Goal: Task Accomplishment & Management: Use online tool/utility

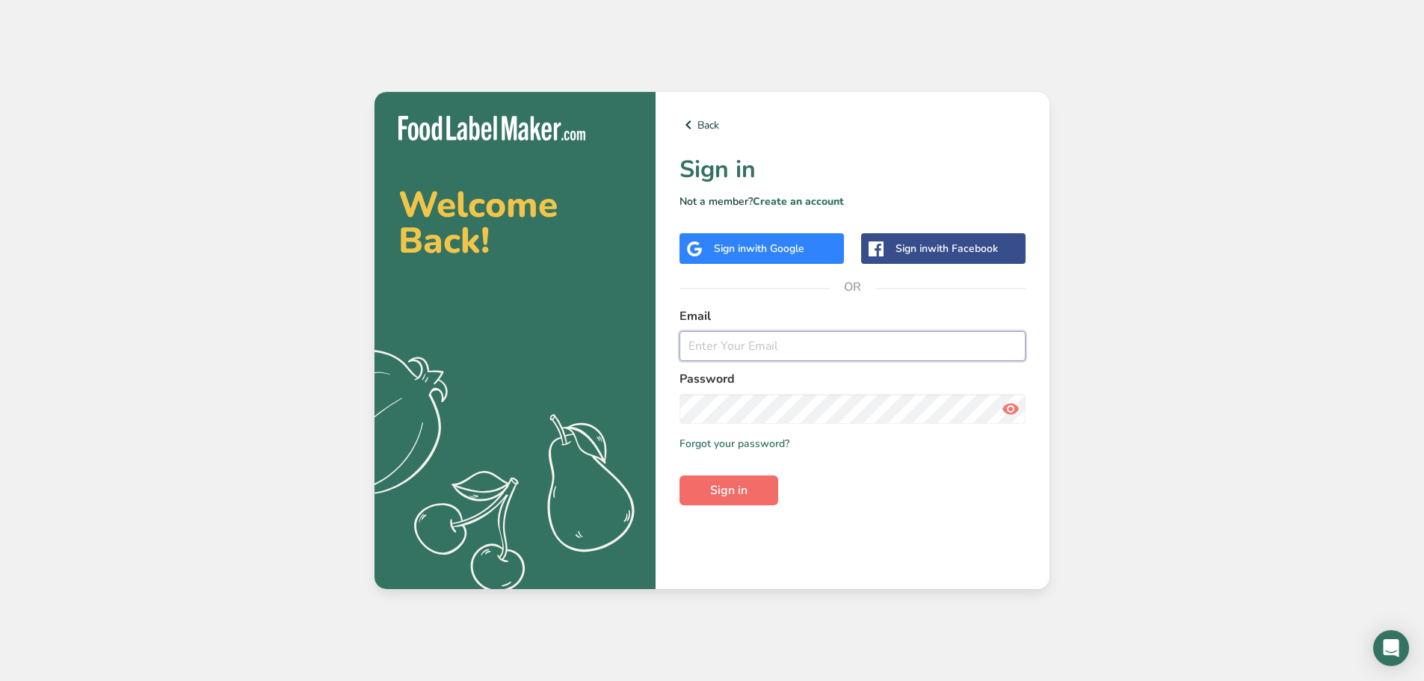
type input "[PERSON_NAME][EMAIL_ADDRESS][DOMAIN_NAME]"
click at [707, 487] on button "Sign in" at bounding box center [728, 490] width 99 height 30
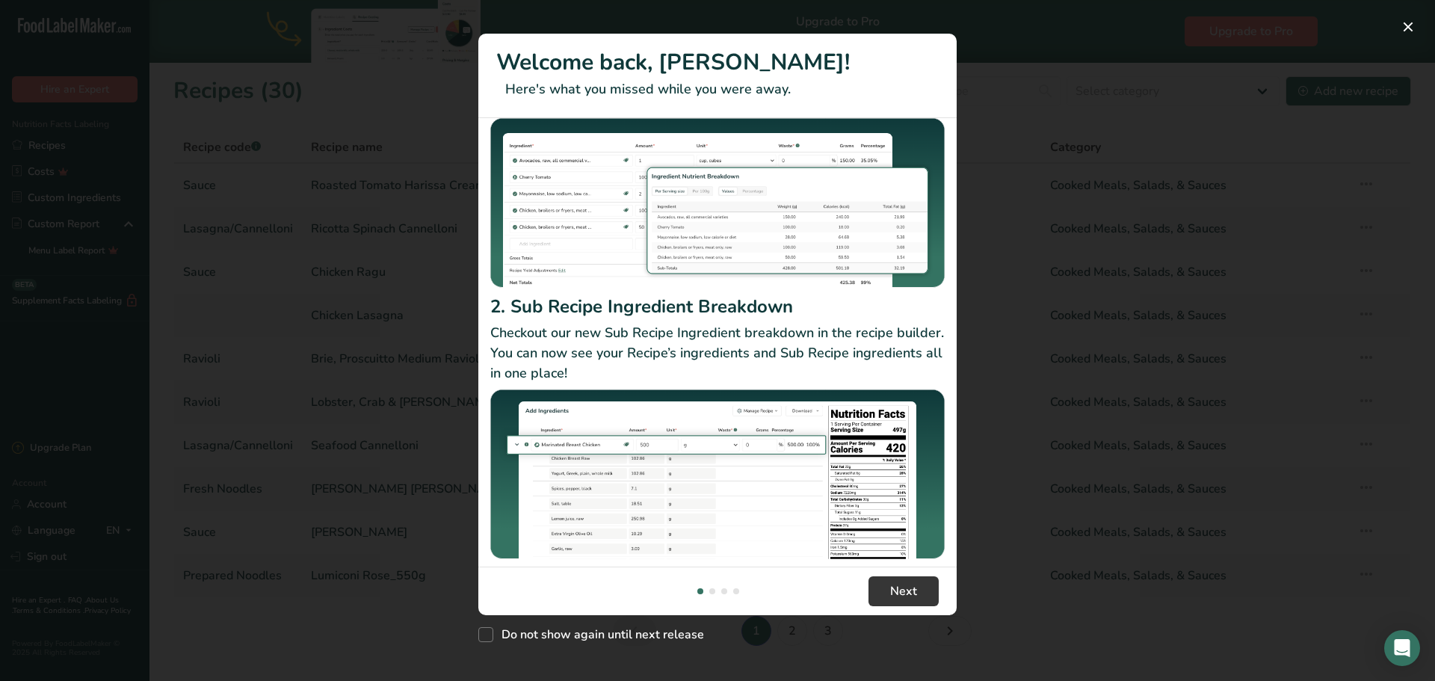
scroll to position [129, 0]
click at [892, 594] on span "Next" at bounding box center [903, 591] width 27 height 18
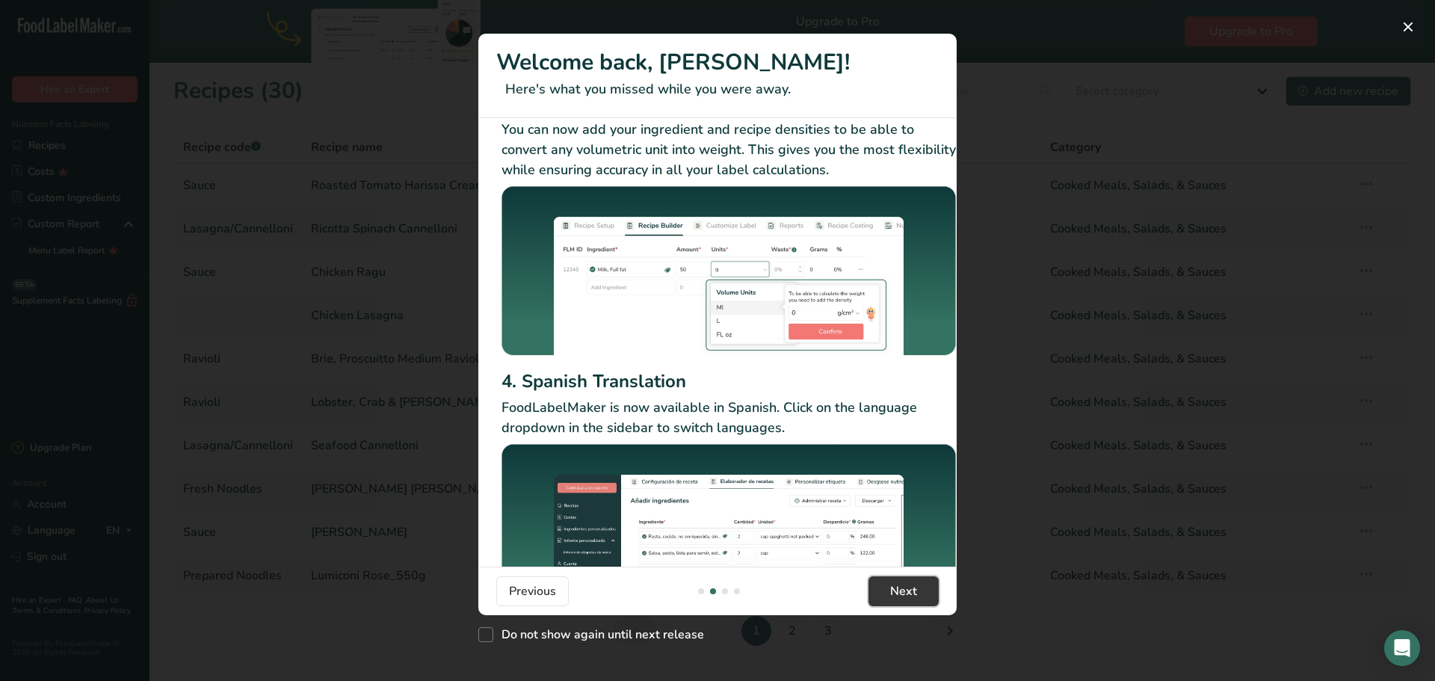
scroll to position [96, 0]
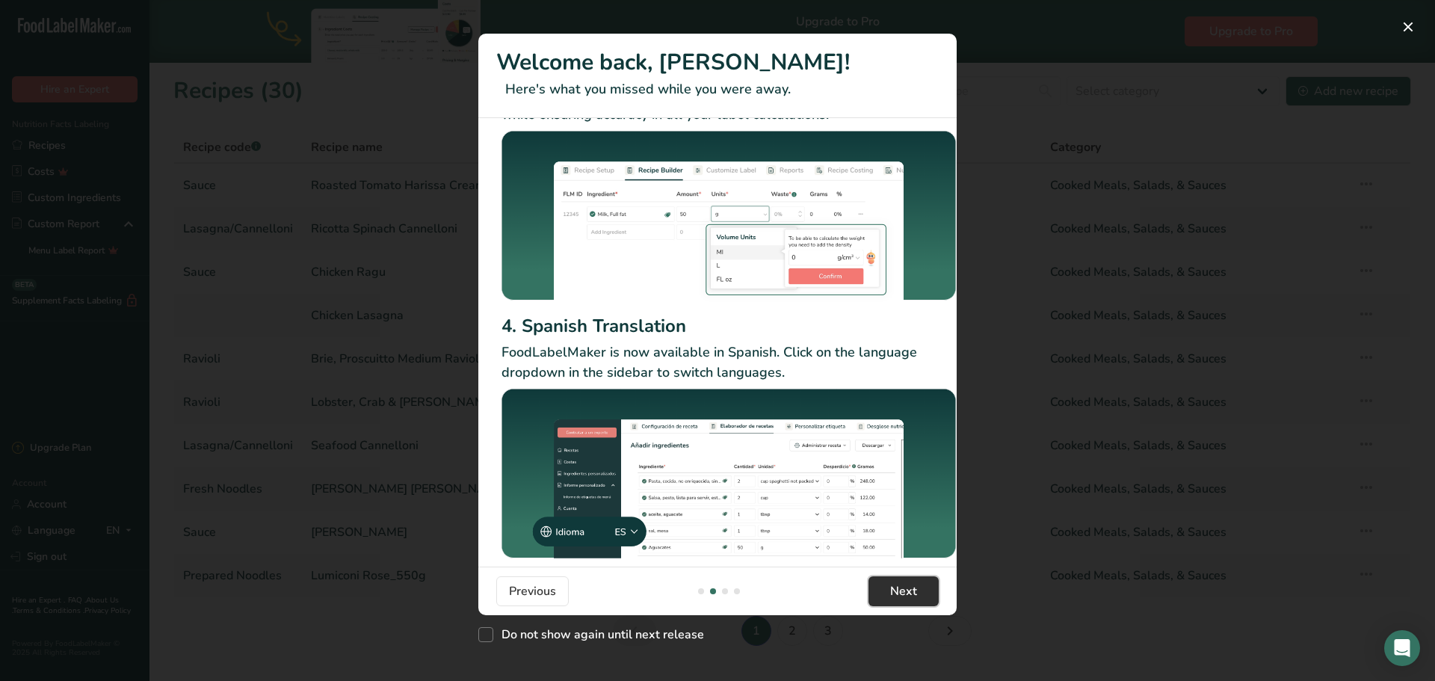
click at [885, 597] on button "Next" at bounding box center [903, 591] width 70 height 30
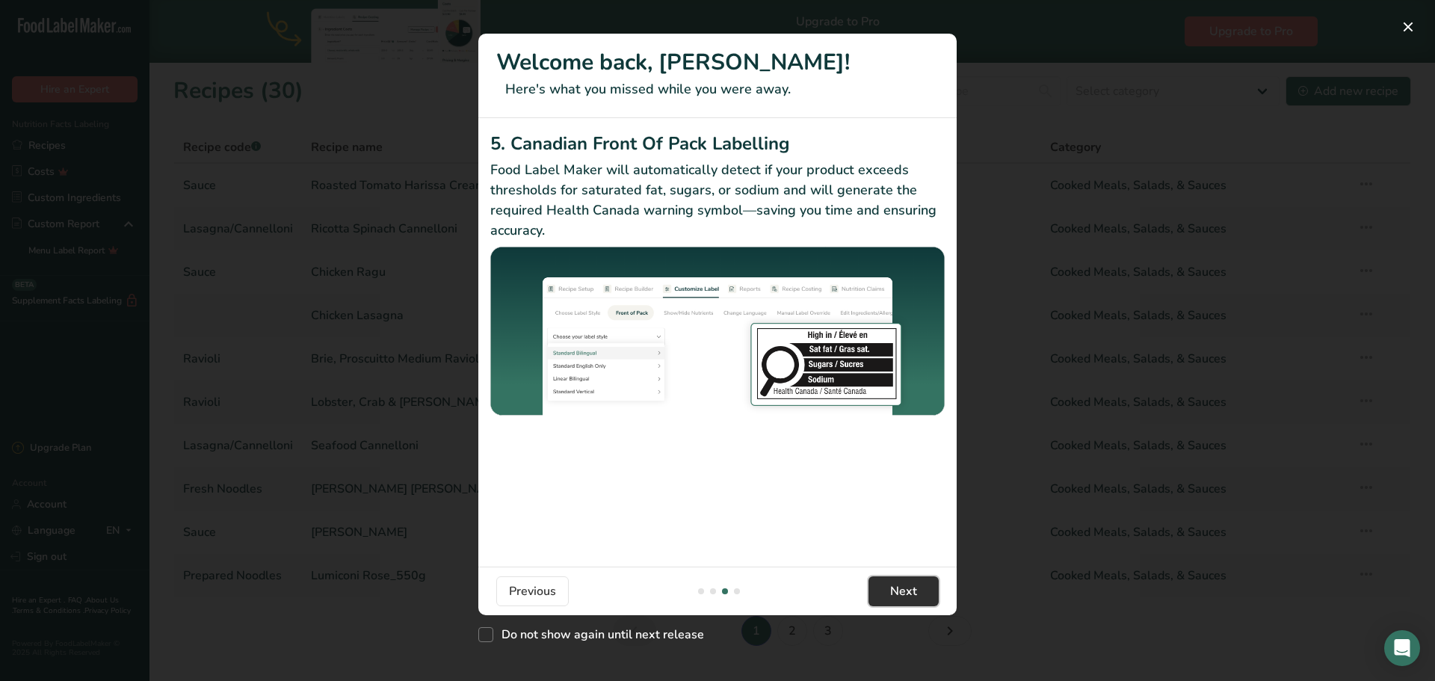
click at [892, 594] on span "Next" at bounding box center [903, 591] width 27 height 18
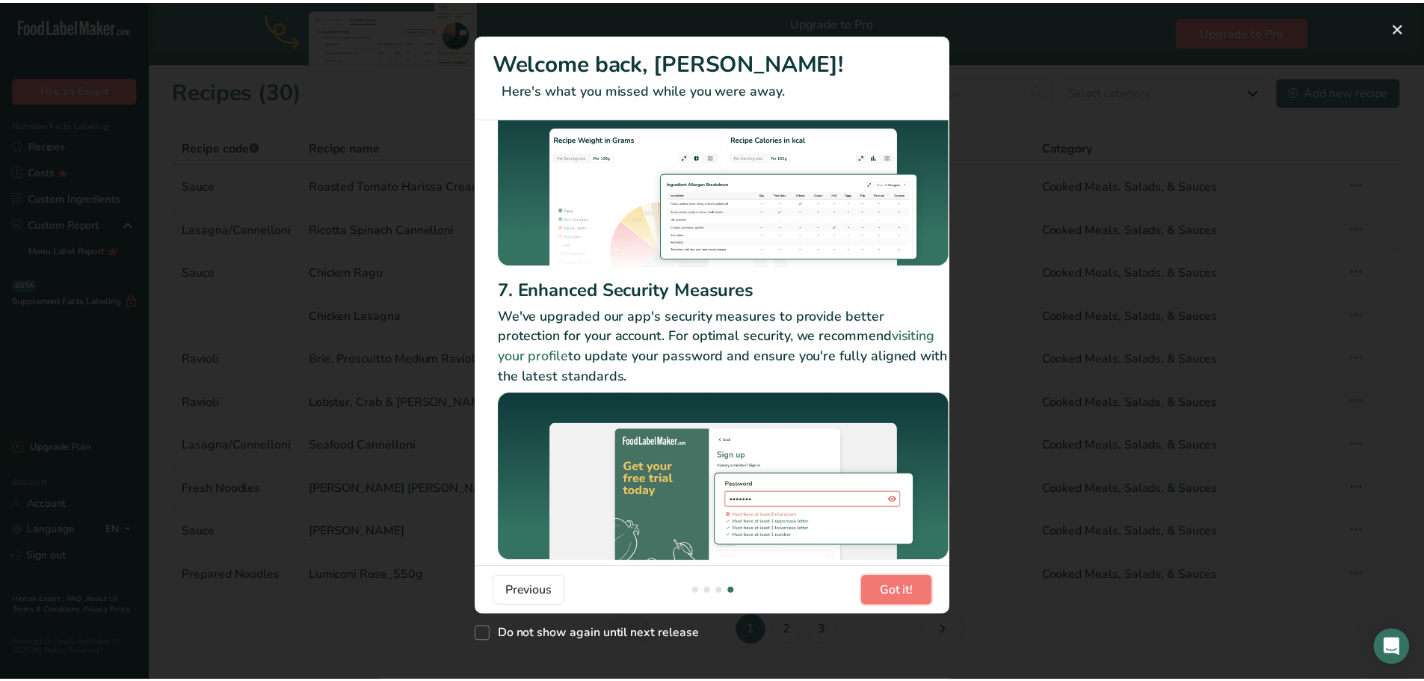
scroll to position [114, 0]
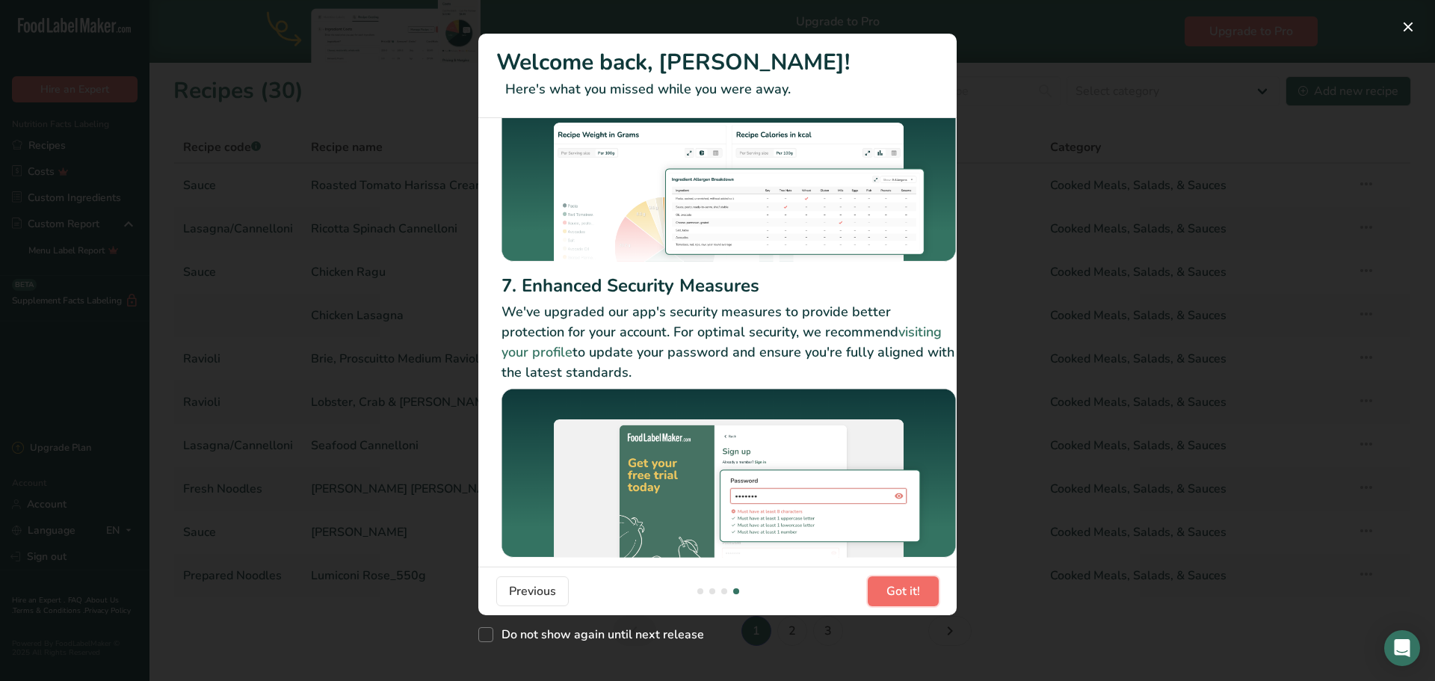
click at [892, 587] on span "Got it!" at bounding box center [903, 591] width 34 height 18
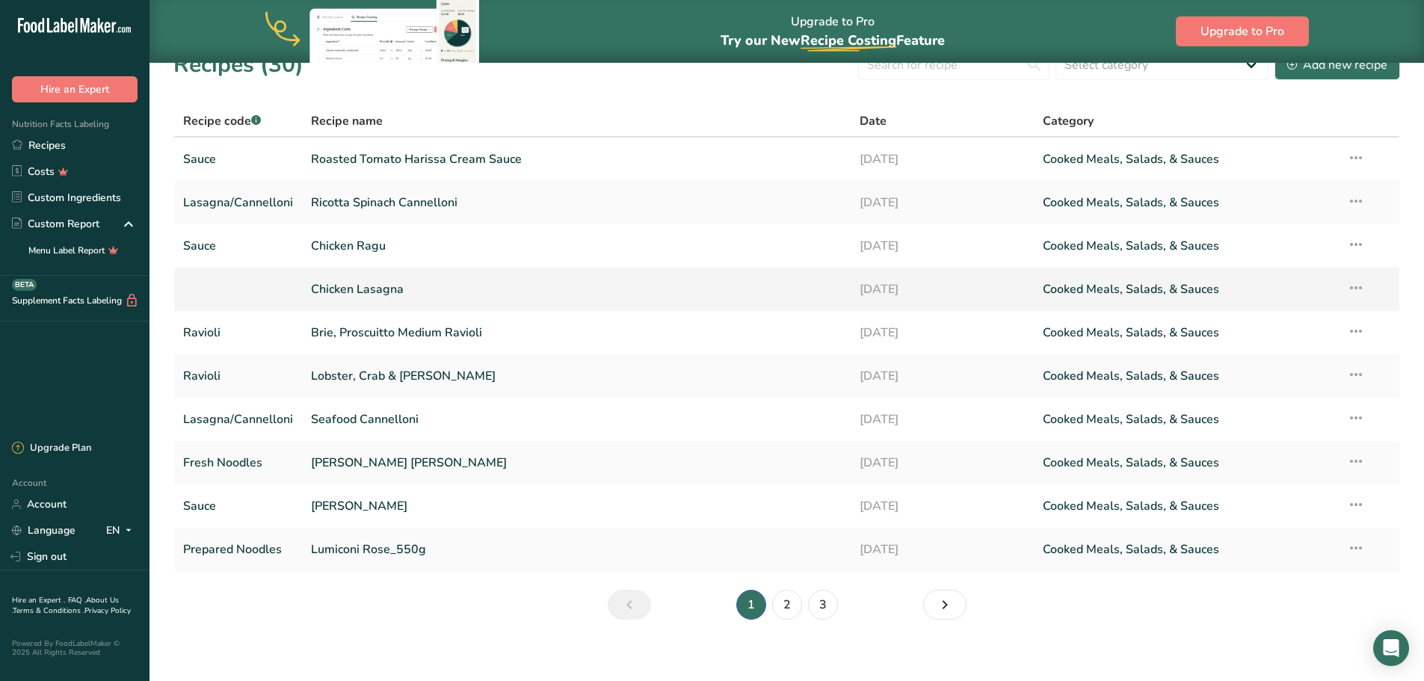
scroll to position [37, 0]
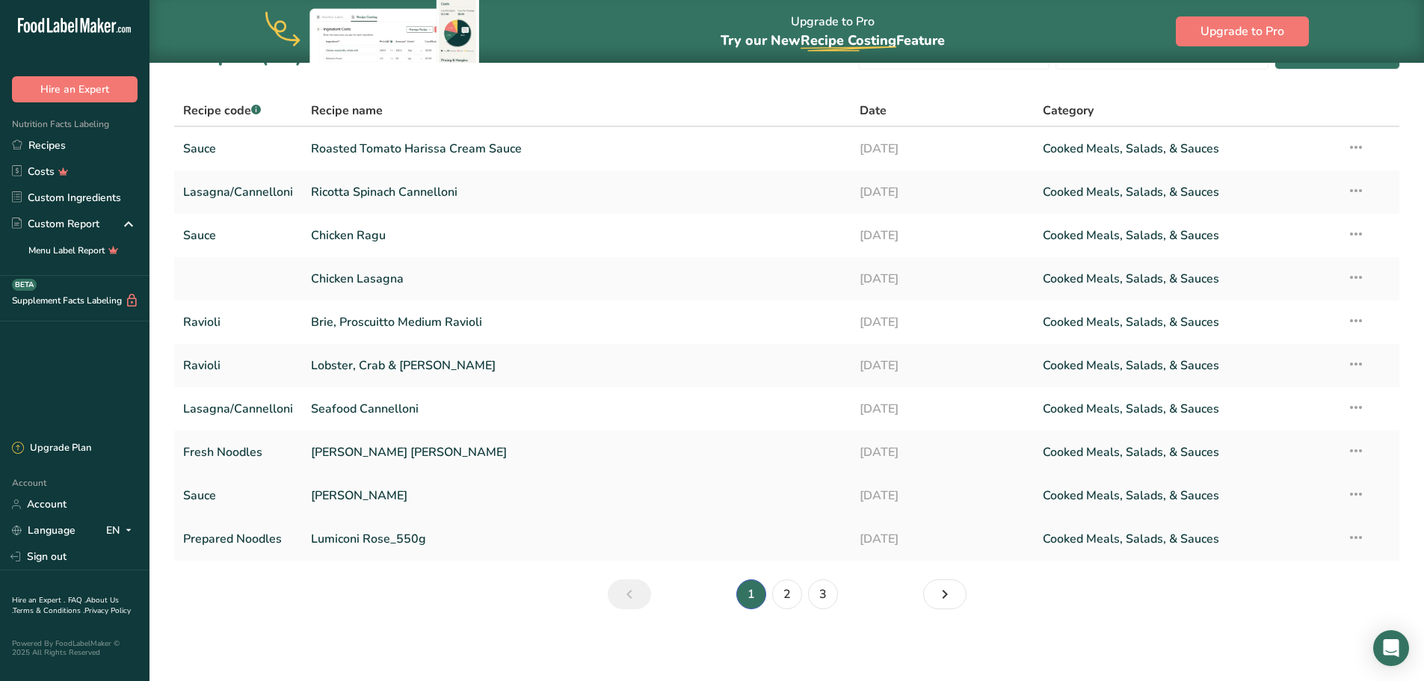
click at [355, 495] on link "[PERSON_NAME]" at bounding box center [576, 495] width 531 height 31
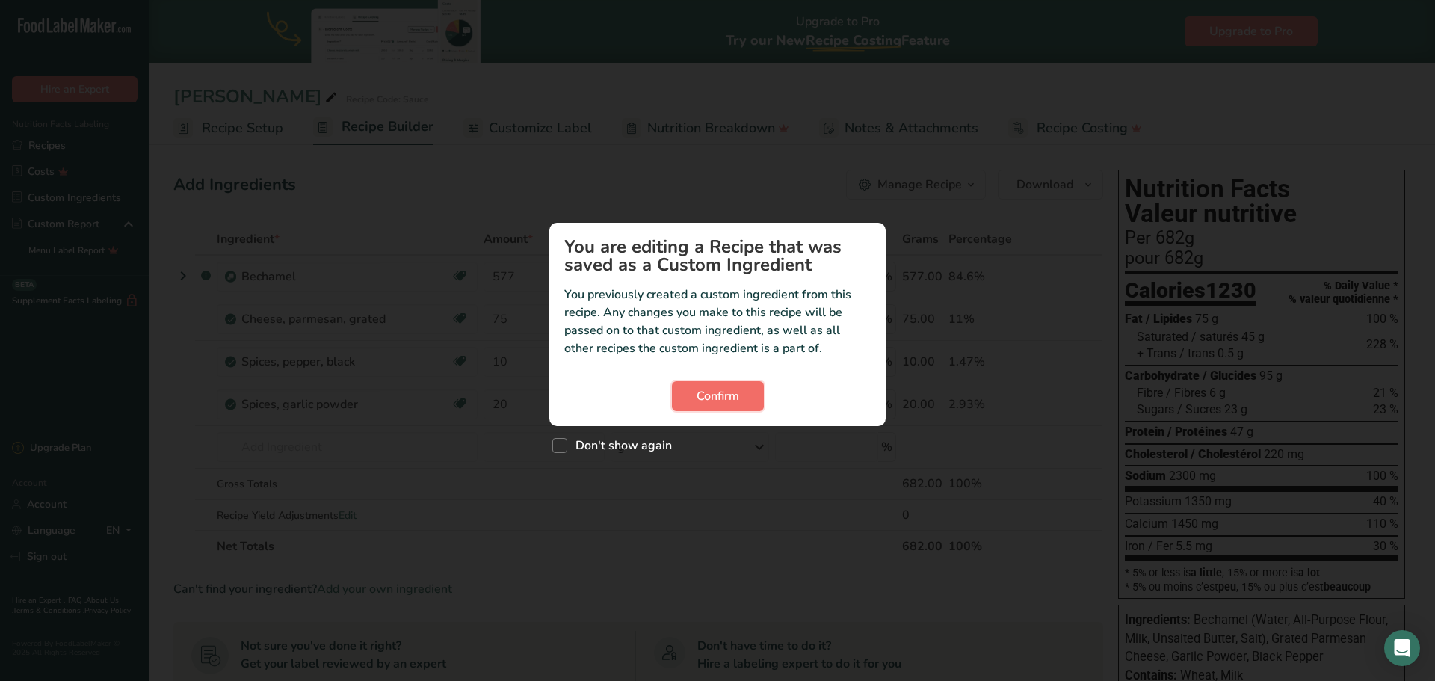
click at [716, 398] on span "Confirm" at bounding box center [718, 396] width 43 height 18
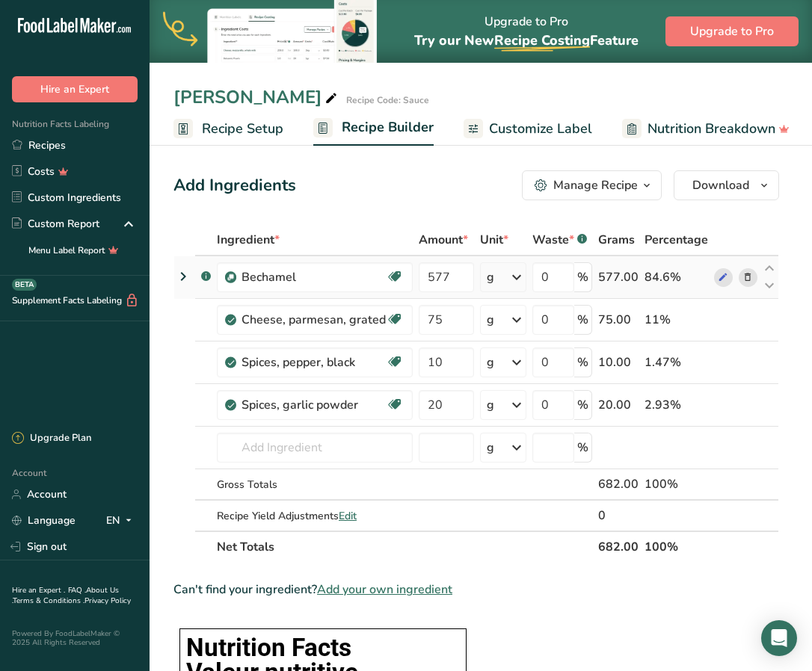
click at [179, 274] on icon at bounding box center [183, 276] width 18 height 27
click at [185, 277] on icon at bounding box center [183, 276] width 18 height 27
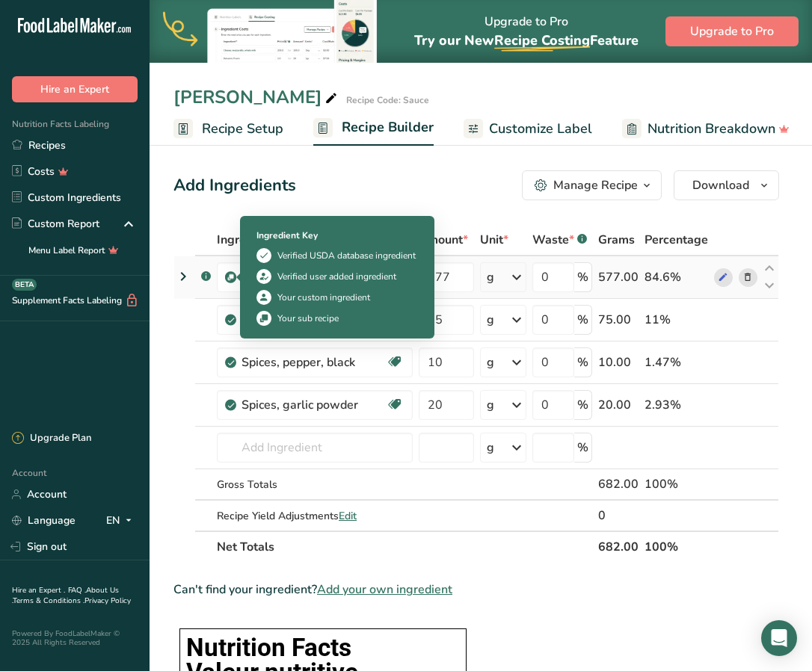
click at [235, 277] on img at bounding box center [230, 277] width 11 height 11
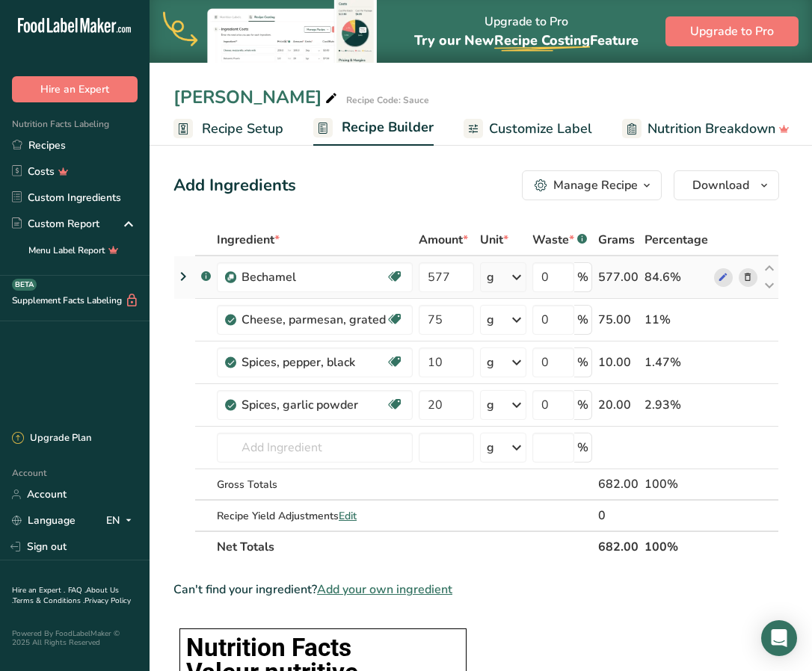
click at [235, 277] on img at bounding box center [230, 277] width 11 height 11
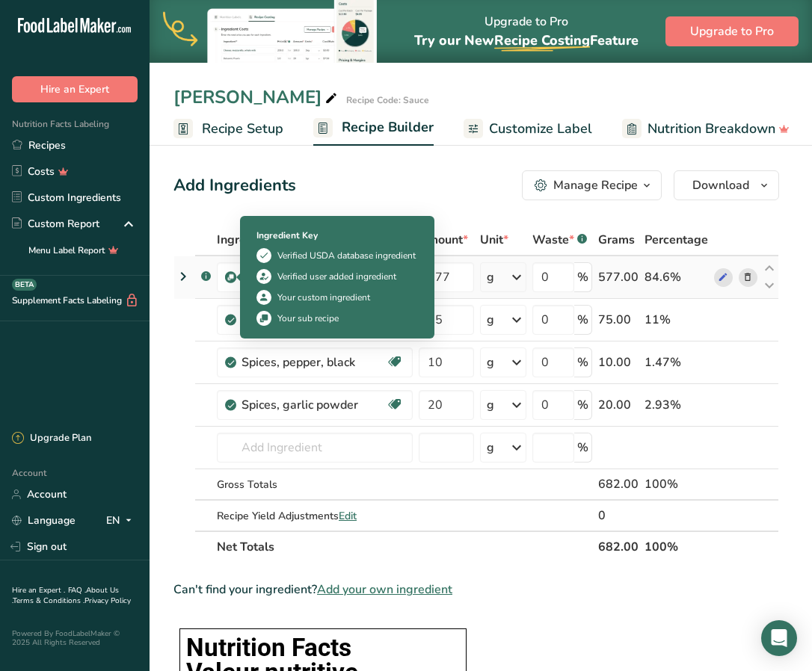
click at [235, 277] on img at bounding box center [230, 277] width 11 height 11
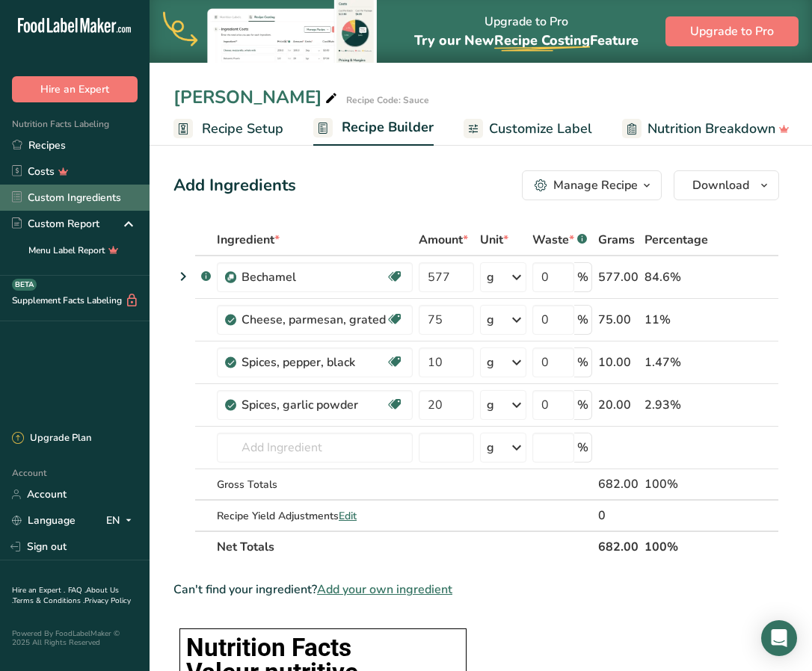
click at [99, 202] on link "Custom Ingredients" at bounding box center [74, 198] width 149 height 26
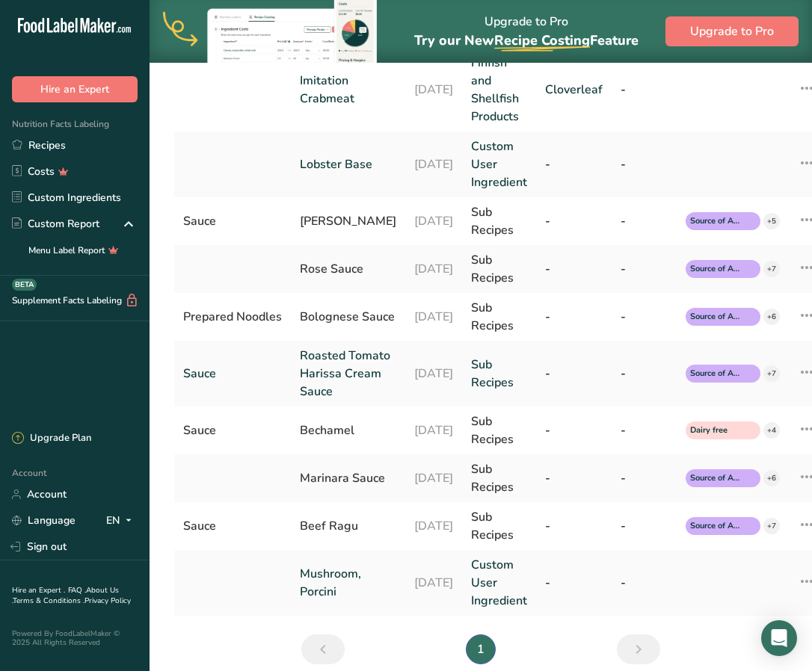
scroll to position [374, 0]
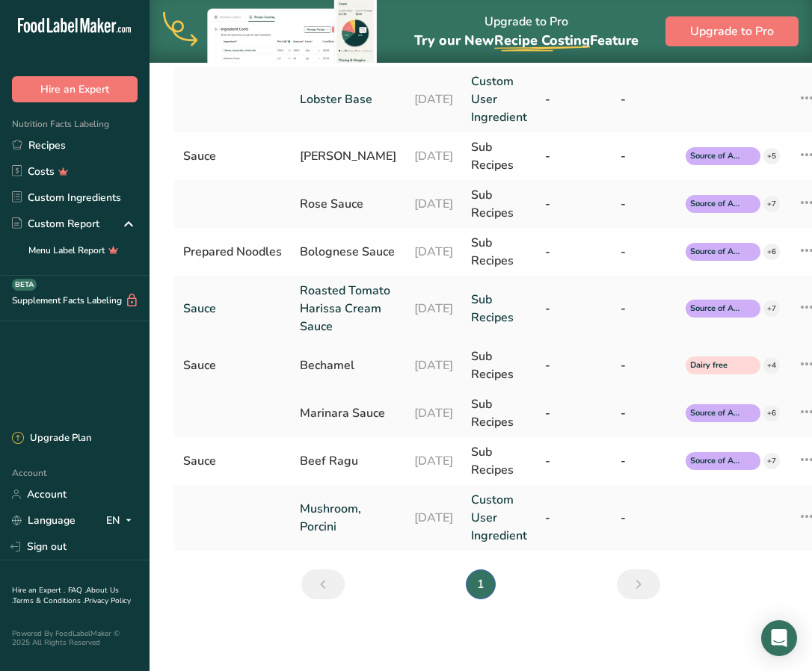
click at [797, 377] on icon at bounding box center [806, 363] width 18 height 27
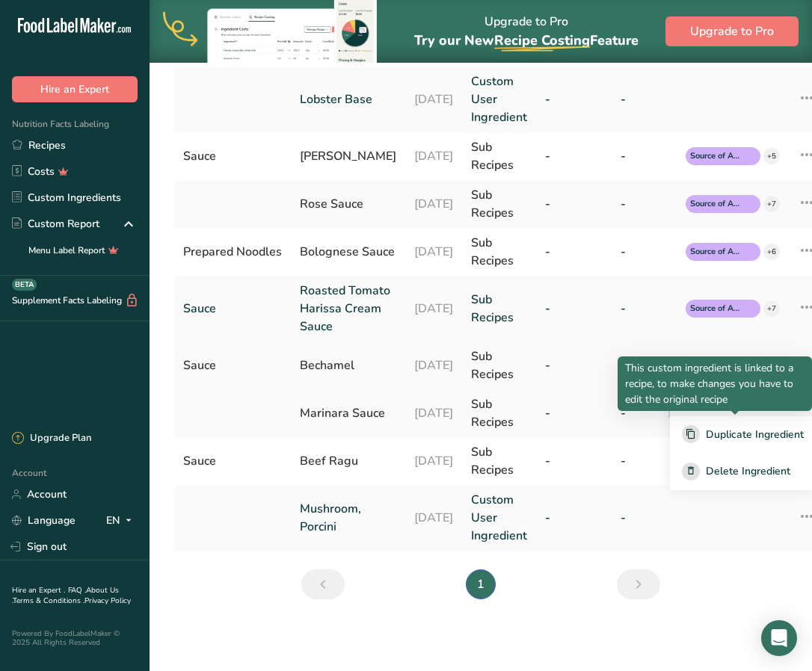
click at [738, 405] on span "Edit Source Recipe" at bounding box center [750, 397] width 90 height 16
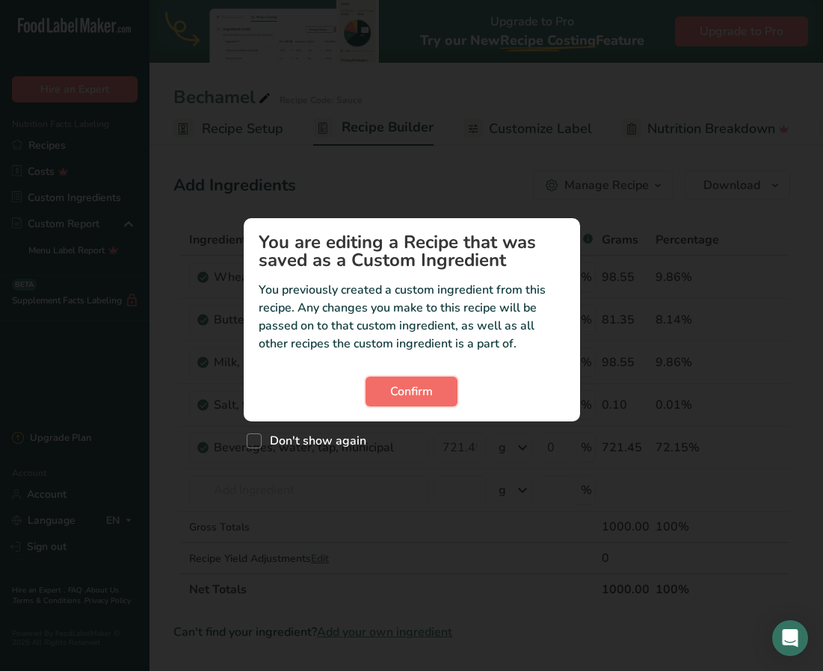
click at [417, 390] on span "Confirm" at bounding box center [411, 392] width 43 height 18
click at [400, 395] on span "Confirm" at bounding box center [411, 392] width 43 height 18
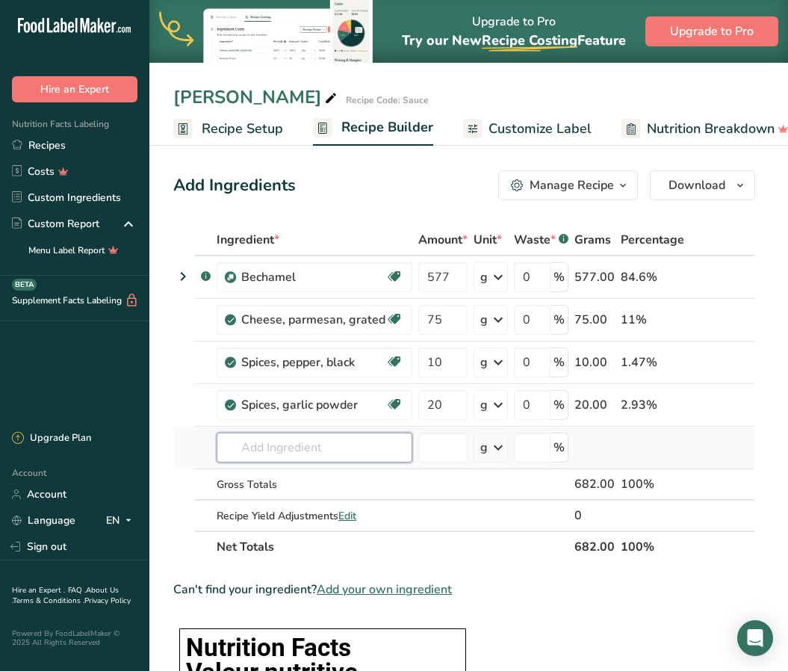
click at [284, 444] on input "text" at bounding box center [315, 448] width 196 height 30
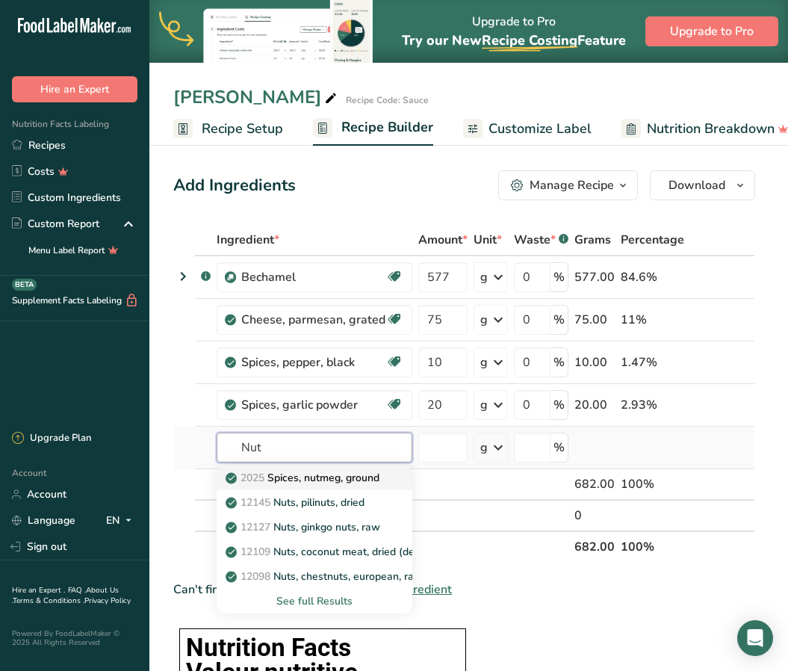
type input "Nut"
click at [310, 484] on p "2025 Spices, nutmeg, ground" at bounding box center [304, 478] width 151 height 16
type input "Spices, nutmeg, ground"
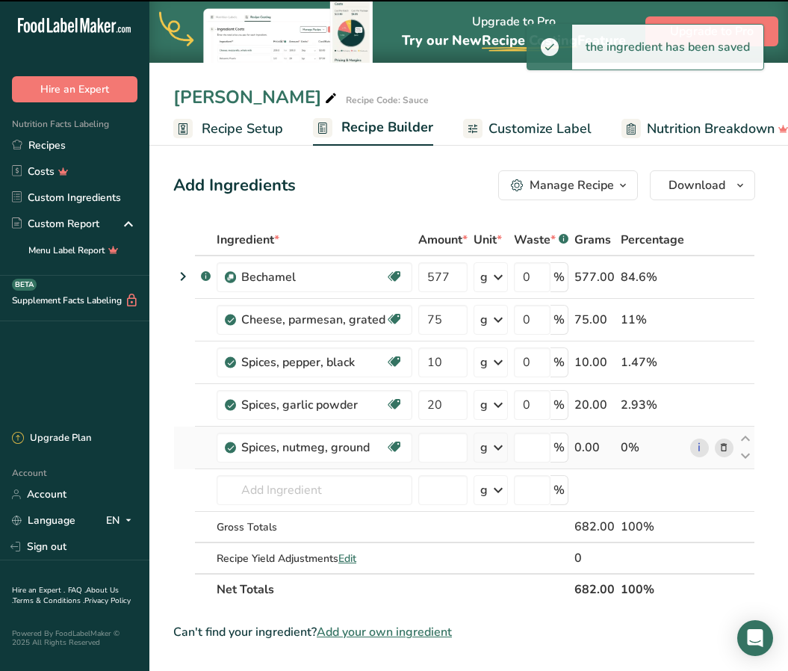
type input "0"
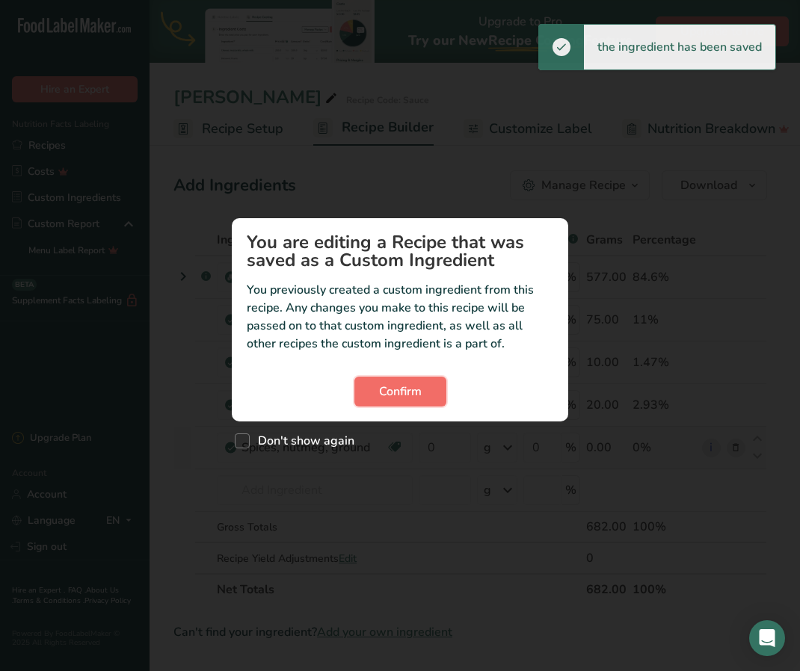
click at [372, 389] on button "Confirm" at bounding box center [400, 392] width 92 height 30
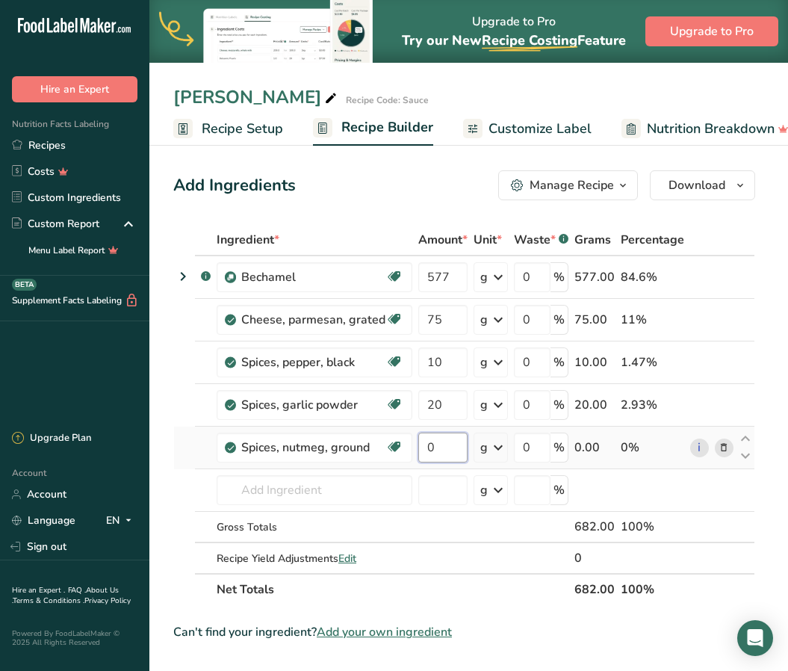
click at [438, 444] on input "0" at bounding box center [443, 448] width 49 height 30
click at [421, 444] on input "0" at bounding box center [443, 448] width 49 height 30
type input "1"
click at [689, 88] on div "[PERSON_NAME] Recipe Code: Sauce" at bounding box center [468, 97] width 639 height 27
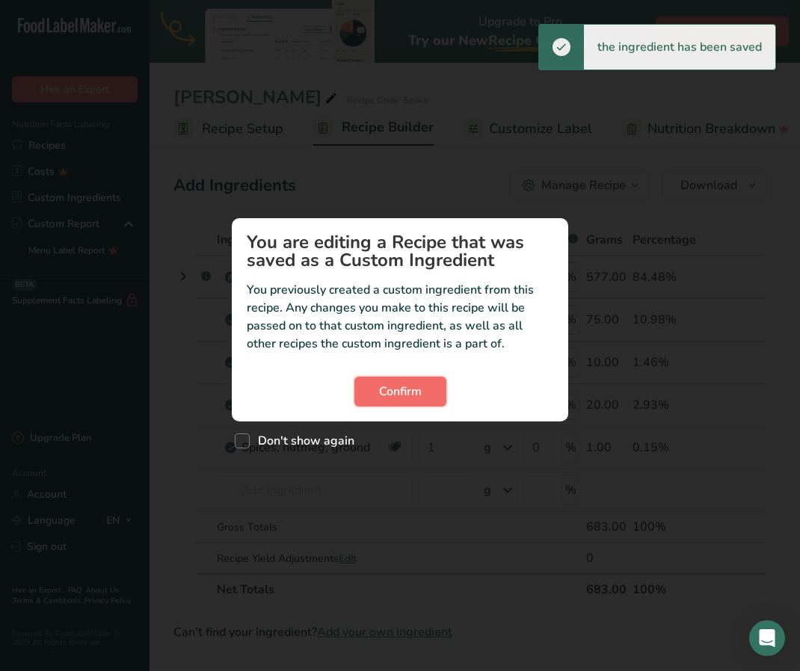
click at [425, 389] on button "Confirm" at bounding box center [400, 392] width 92 height 30
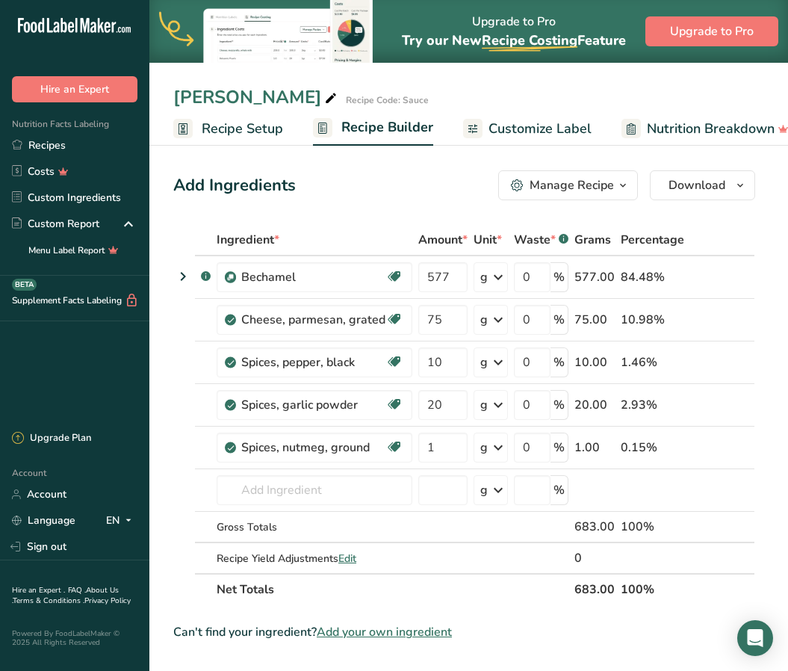
click at [236, 135] on span "Recipe Setup" at bounding box center [242, 129] width 81 height 20
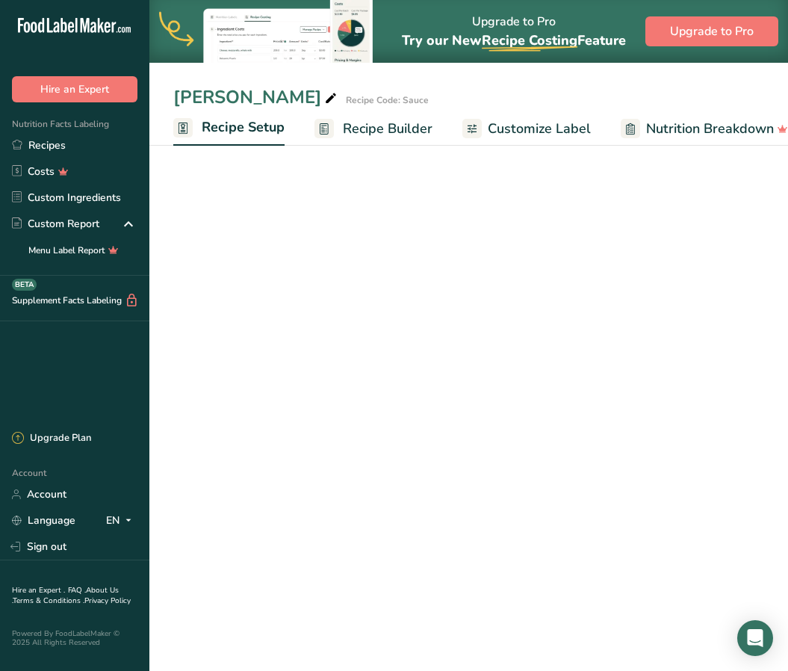
scroll to position [0, 5]
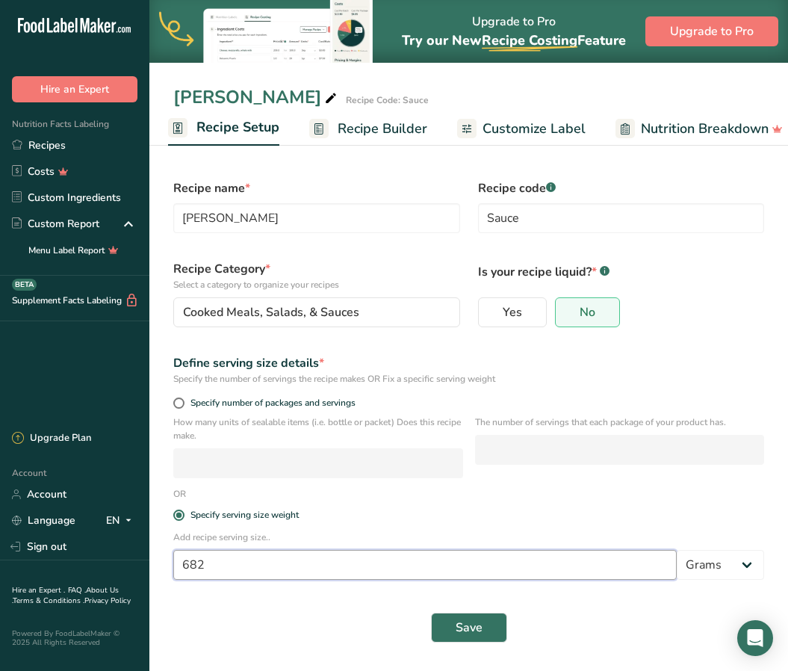
click at [248, 566] on input "682" at bounding box center [425, 565] width 504 height 30
type input "683"
click at [457, 624] on span "Save" at bounding box center [469, 628] width 27 height 18
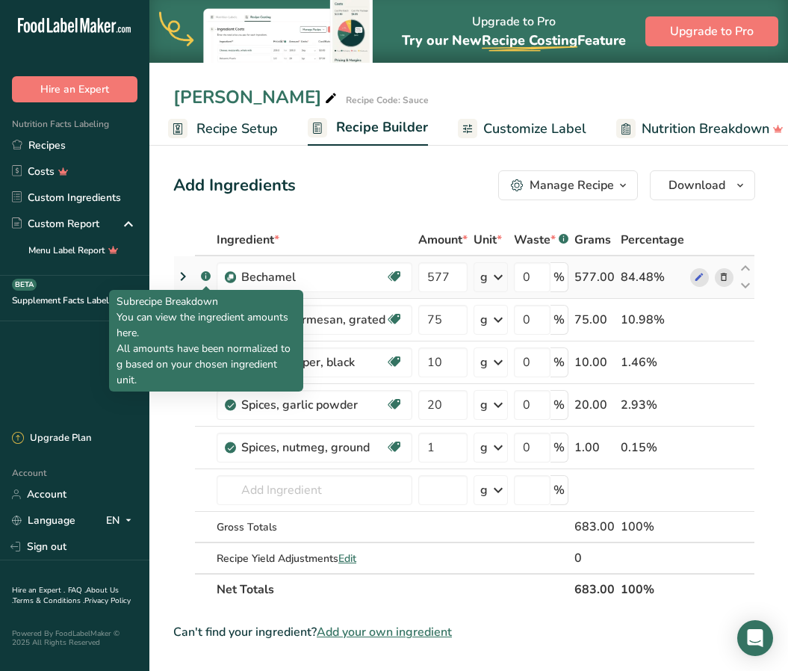
click at [203, 276] on rect at bounding box center [206, 276] width 10 height 10
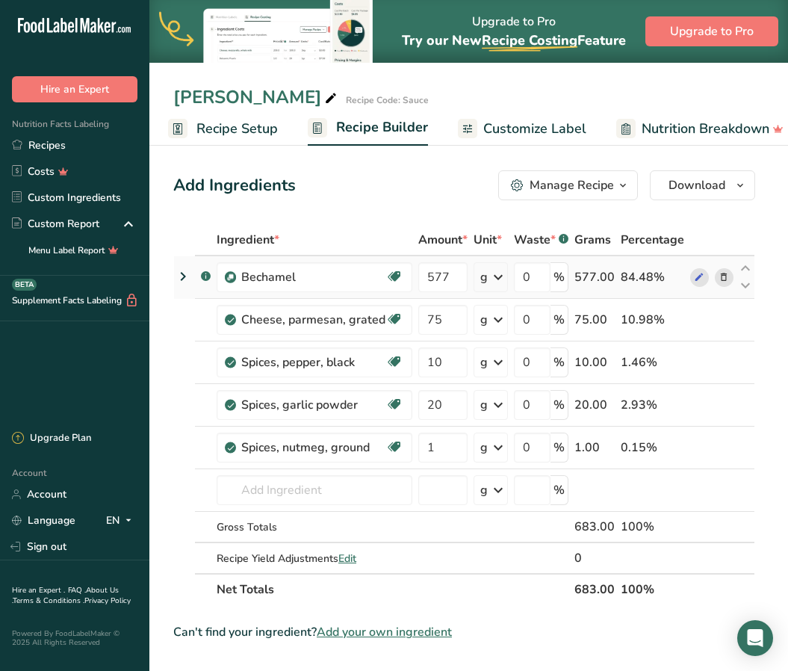
click at [184, 277] on icon at bounding box center [183, 276] width 18 height 27
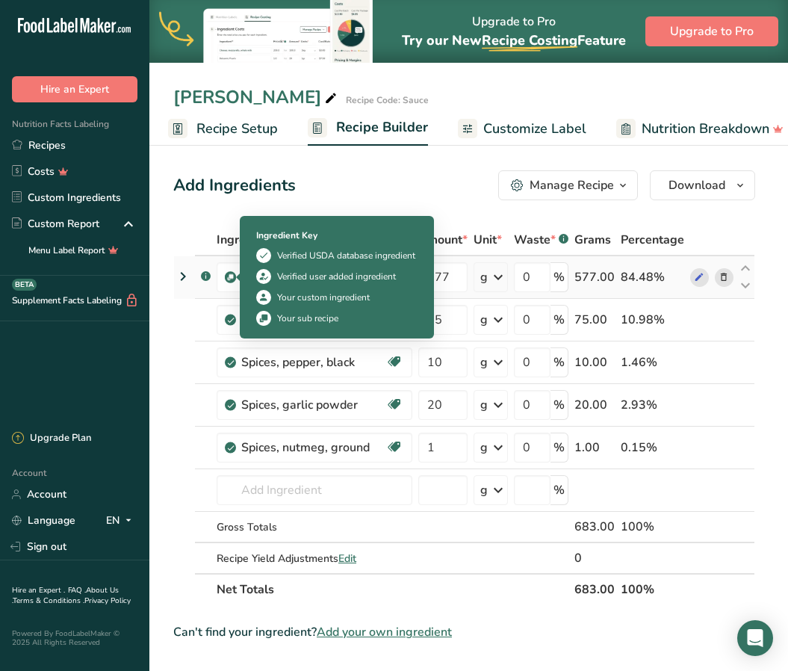
click at [229, 275] on img at bounding box center [230, 277] width 11 height 11
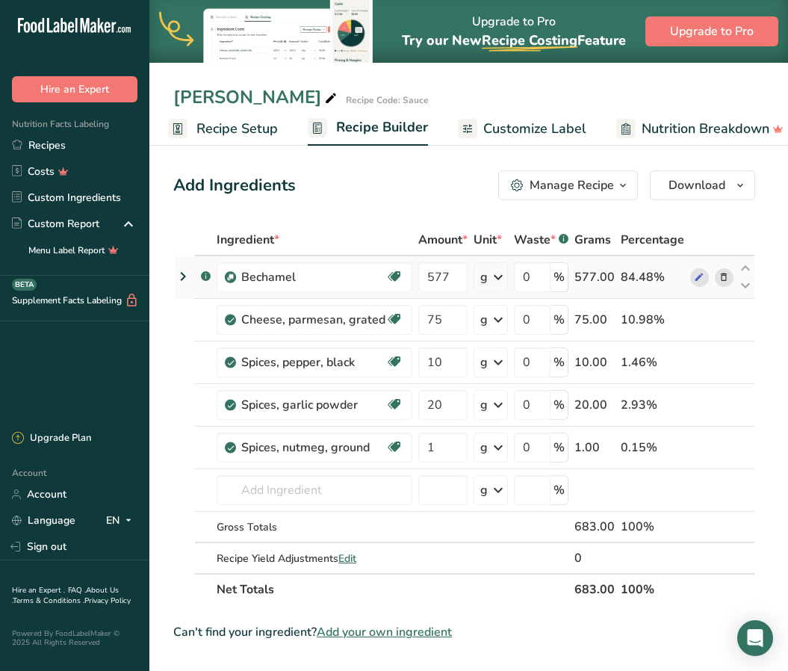
click at [229, 275] on img at bounding box center [230, 277] width 11 height 11
click at [25, 200] on link "Custom Ingredients" at bounding box center [74, 198] width 149 height 26
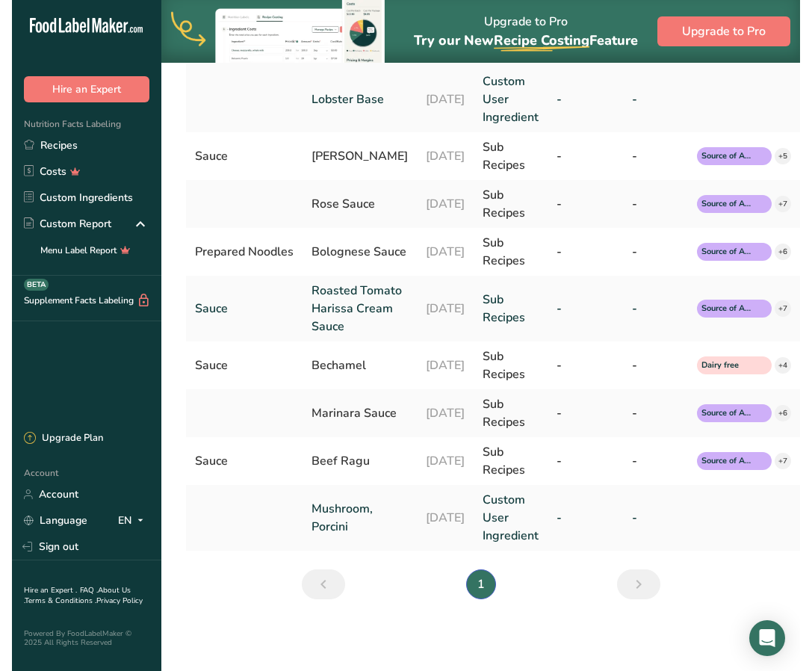
scroll to position [411, 0]
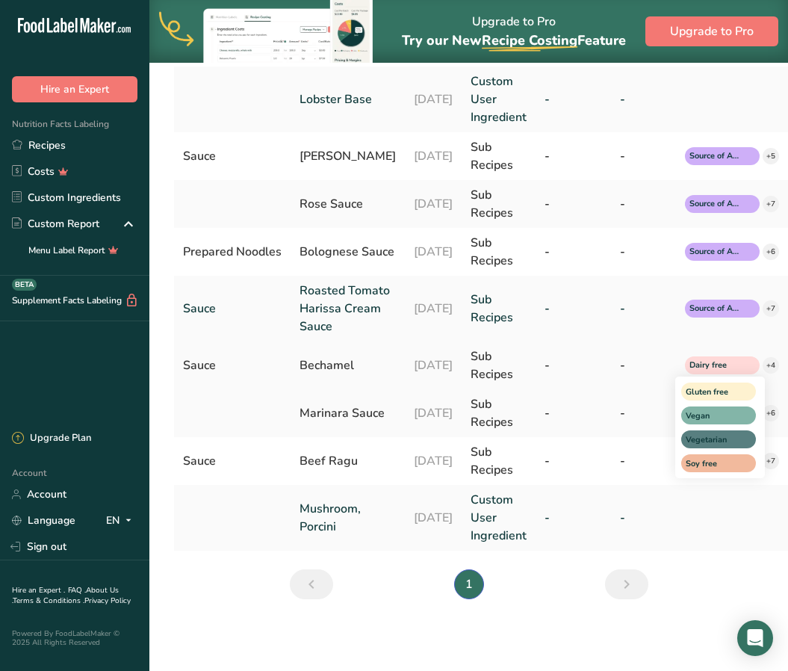
click at [767, 357] on div "+4" at bounding box center [771, 365] width 16 height 16
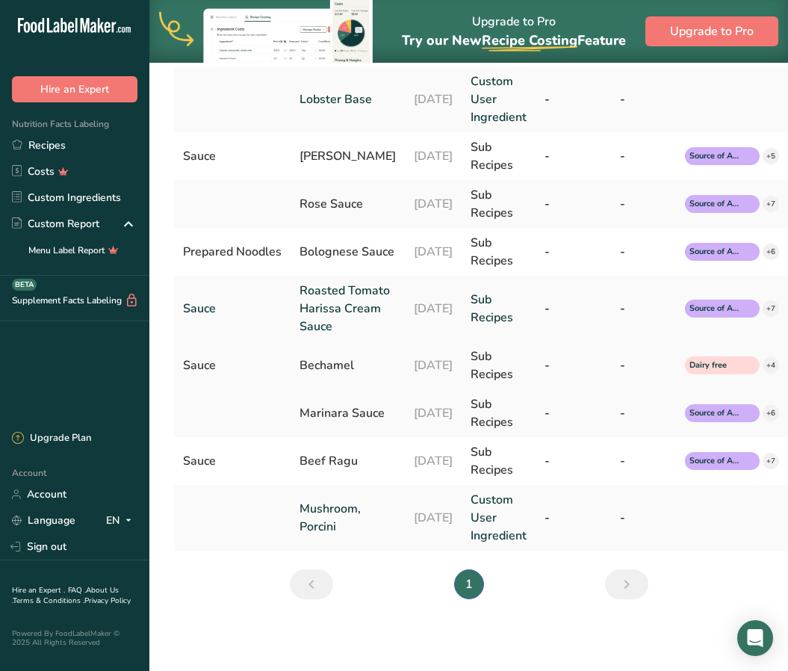
click at [475, 349] on div "Sub Recipes" at bounding box center [499, 366] width 56 height 36
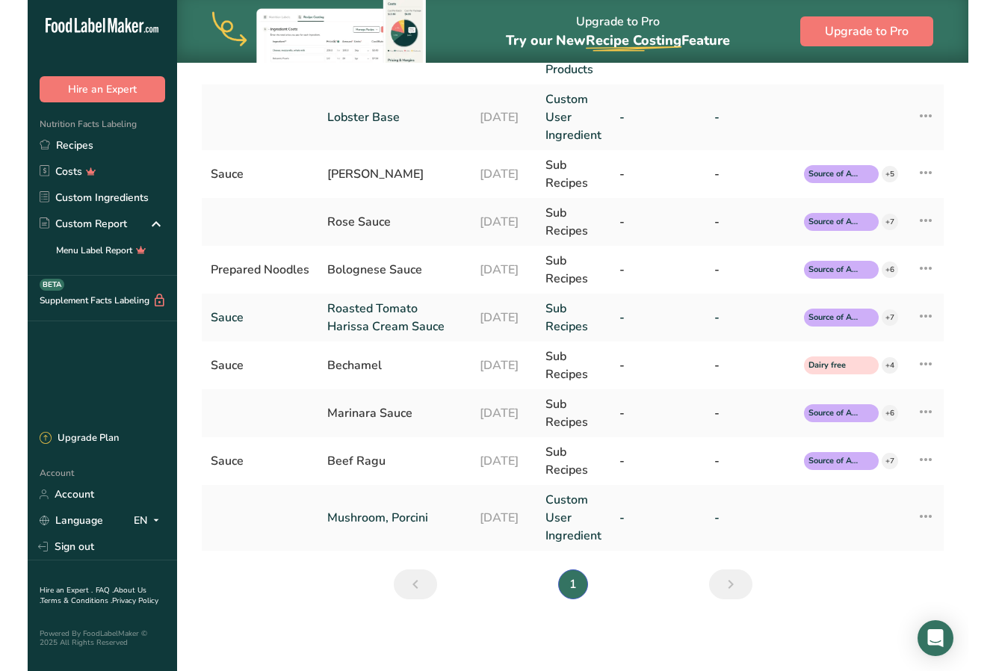
scroll to position [328, 0]
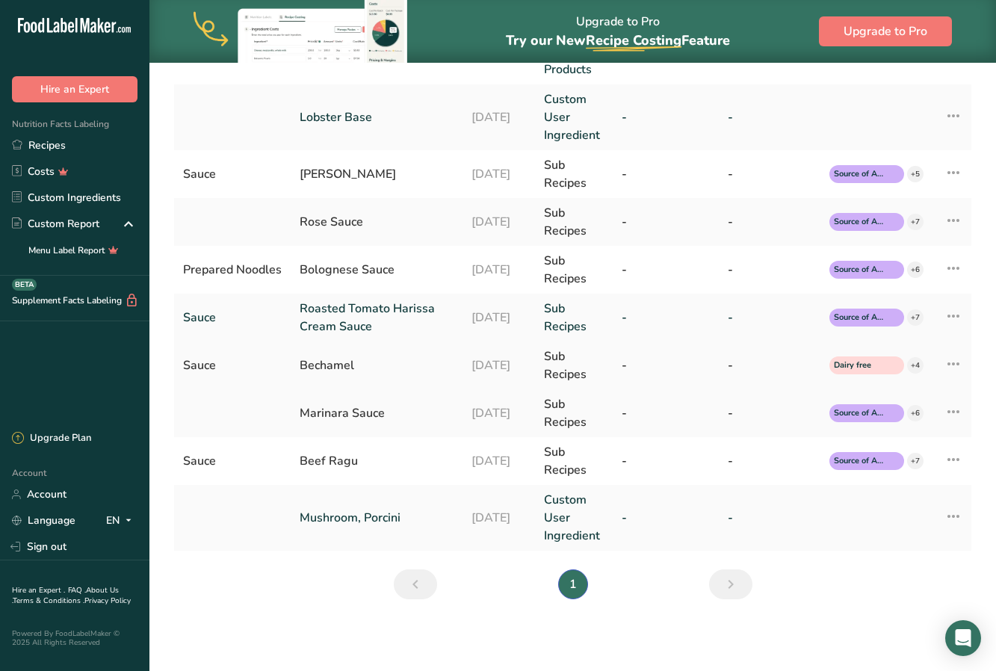
click at [955, 365] on icon at bounding box center [954, 363] width 18 height 27
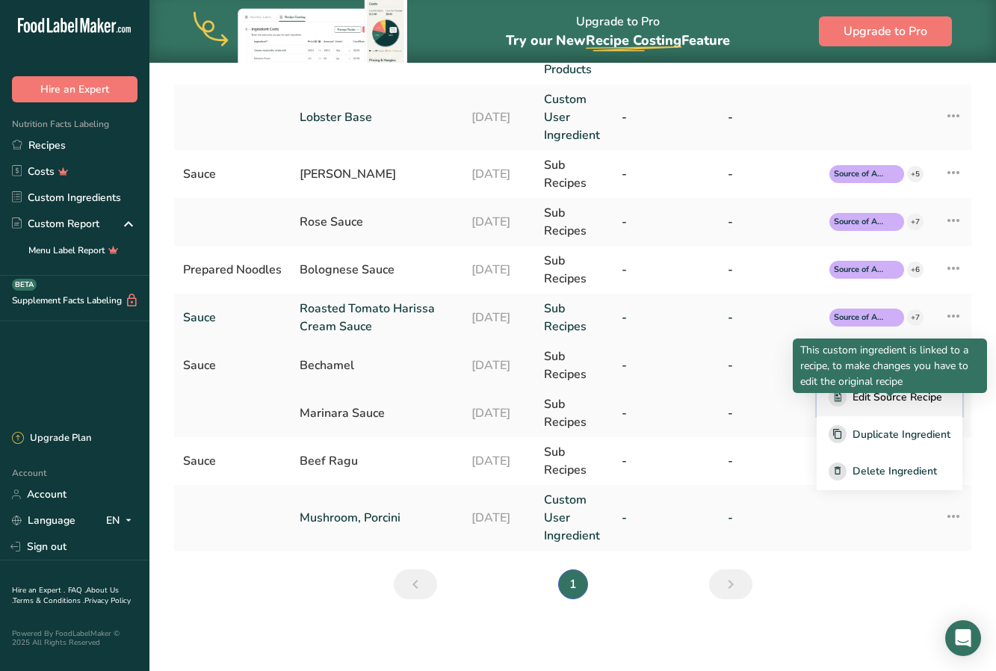
click at [916, 392] on span "Edit Source Recipe" at bounding box center [898, 397] width 90 height 16
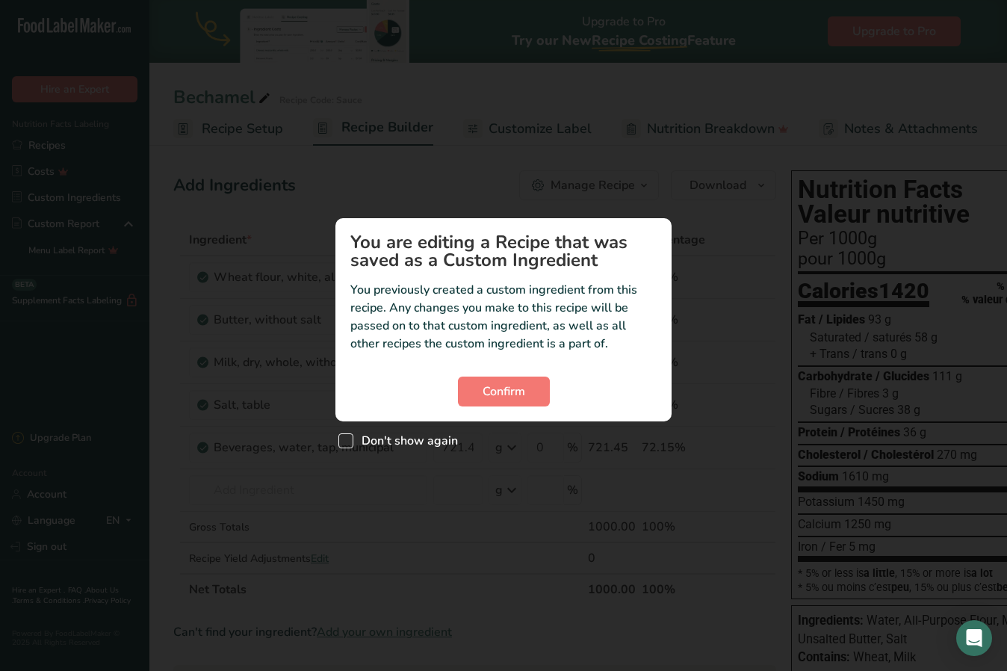
click at [346, 436] on span "Custom ingredient modal" at bounding box center [346, 440] width 15 height 15
click at [346, 436] on input "Don't show again" at bounding box center [344, 441] width 10 height 10
checkbox input "true"
click at [514, 389] on span "Confirm" at bounding box center [504, 392] width 43 height 18
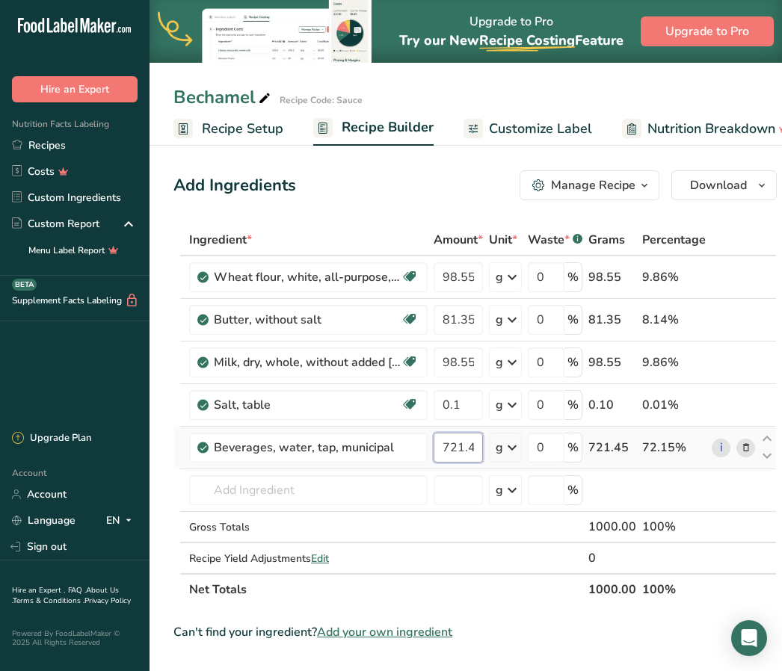
click at [467, 444] on input "721.45" at bounding box center [457, 448] width 49 height 30
click at [467, 451] on input "721.45" at bounding box center [457, 448] width 49 height 30
click at [478, 448] on input "721.45" at bounding box center [457, 448] width 49 height 30
click at [478, 446] on input "721.45" at bounding box center [457, 448] width 49 height 30
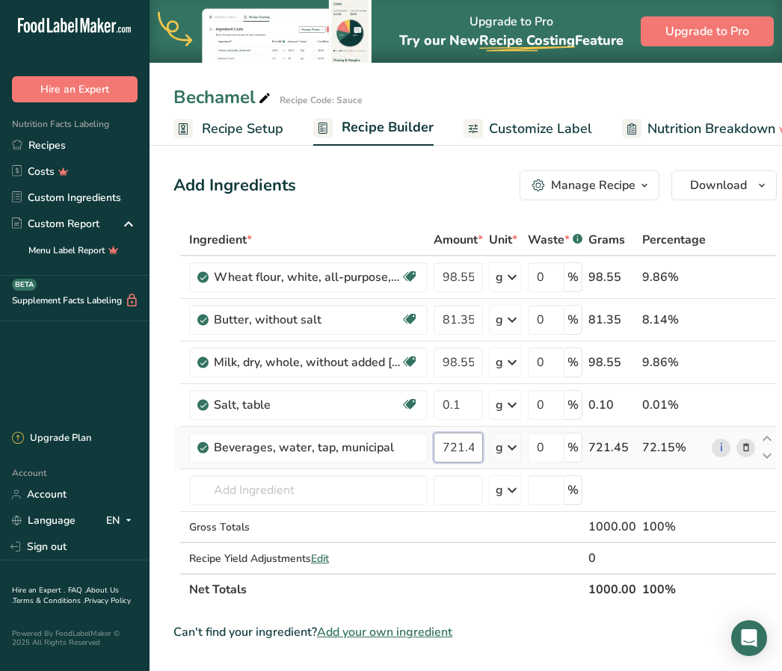
scroll to position [0, 6]
drag, startPoint x: 478, startPoint y: 446, endPoint x: 498, endPoint y: 443, distance: 20.4
click at [498, 443] on tr "Beverages, water, tap, municipal 721.45 g Portions 1 fl oz 1 bottle 8 fl oz 1 l…" at bounding box center [475, 448] width 602 height 43
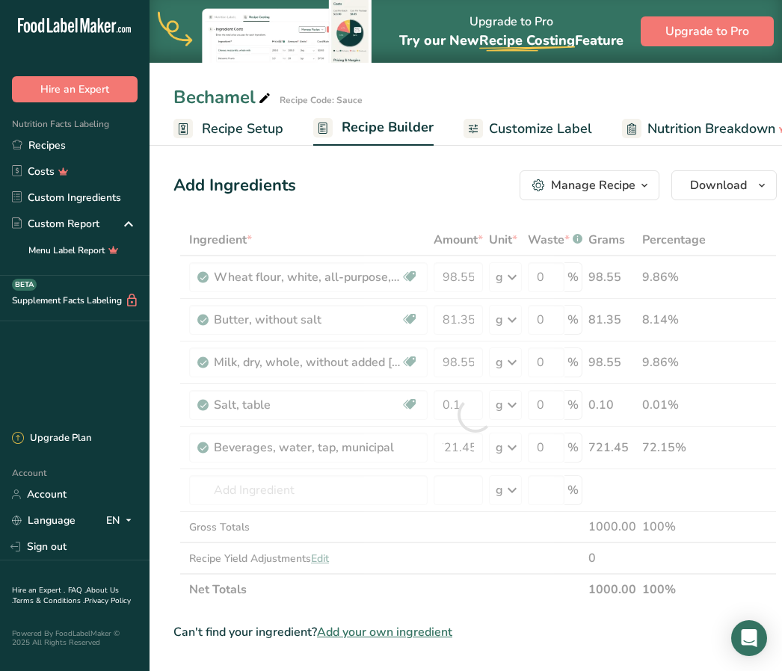
scroll to position [0, 0]
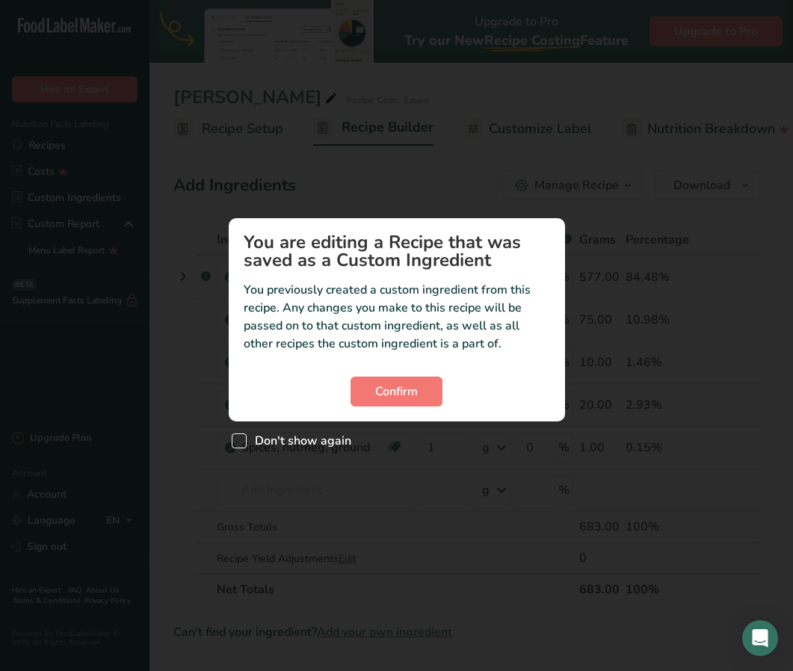
drag, startPoint x: 240, startPoint y: 438, endPoint x: 265, endPoint y: 438, distance: 24.7
click at [241, 438] on span "Custom ingredient modal" at bounding box center [239, 440] width 15 height 15
click at [241, 438] on input "Don't show again" at bounding box center [237, 441] width 10 height 10
checkbox input "true"
click at [391, 388] on span "Confirm" at bounding box center [396, 392] width 43 height 18
